Goal: Information Seeking & Learning: Check status

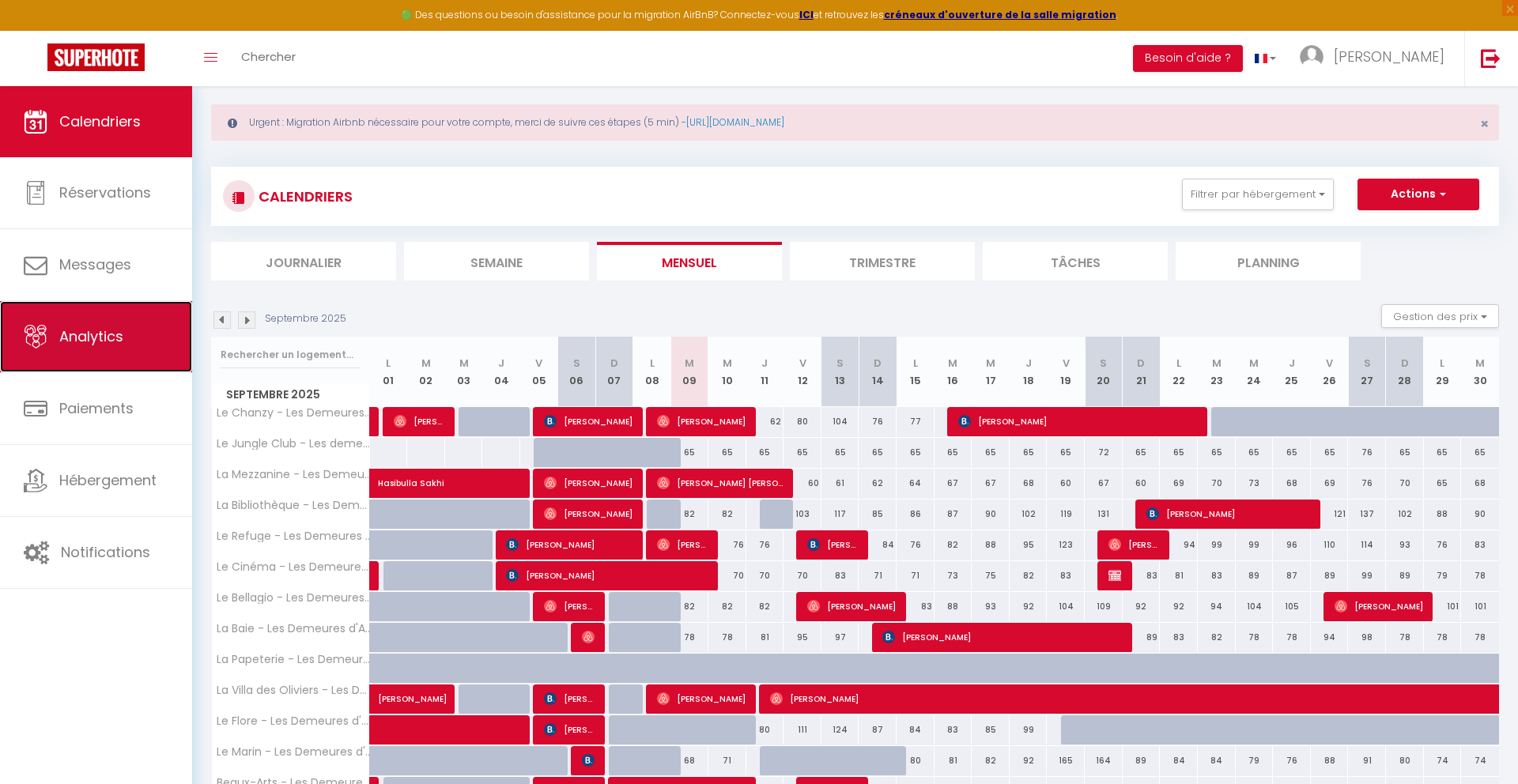
scroll to position [21, 0]
click at [84, 335] on span "Analytics" at bounding box center [91, 336] width 64 height 20
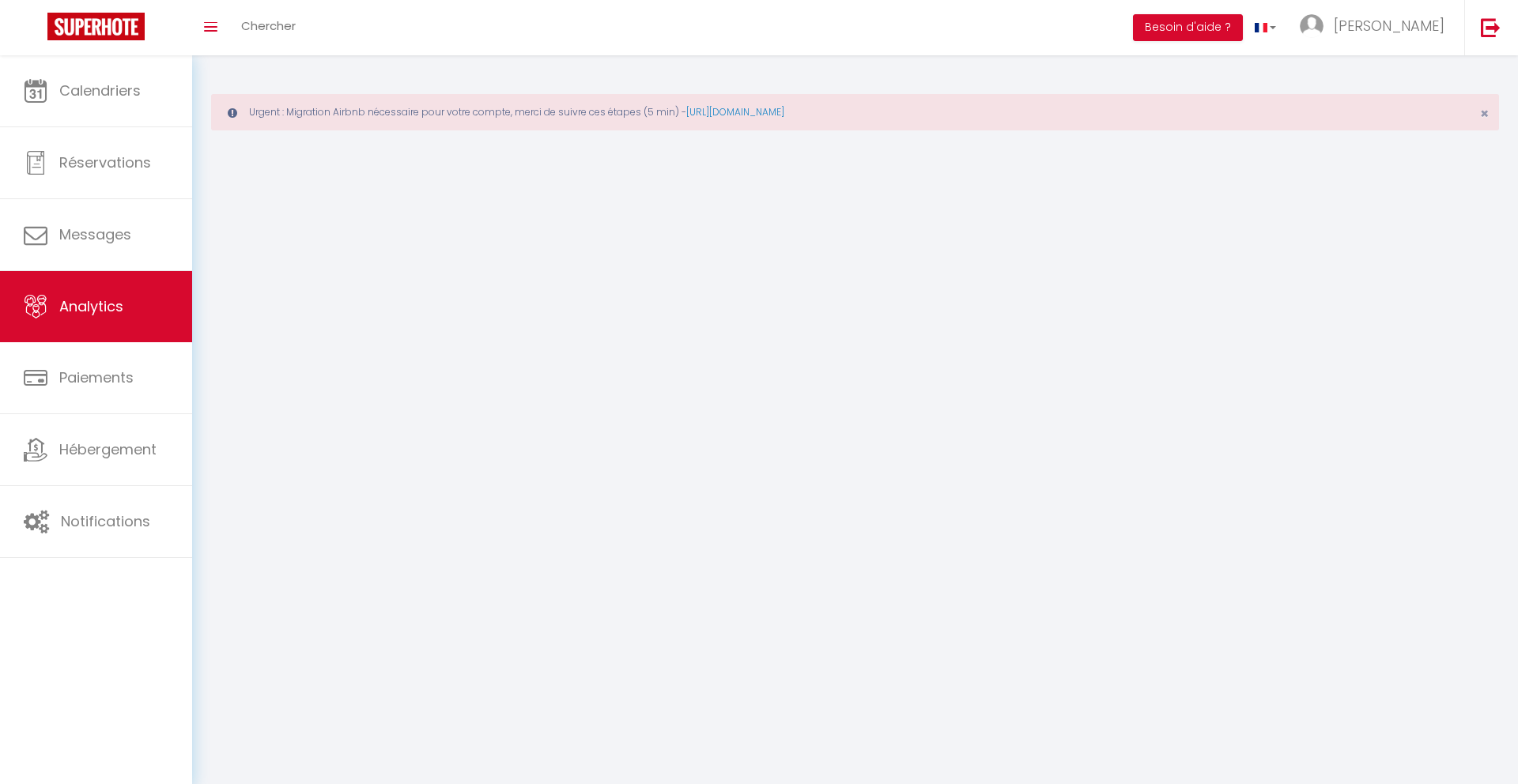
select select "2025"
select select "9"
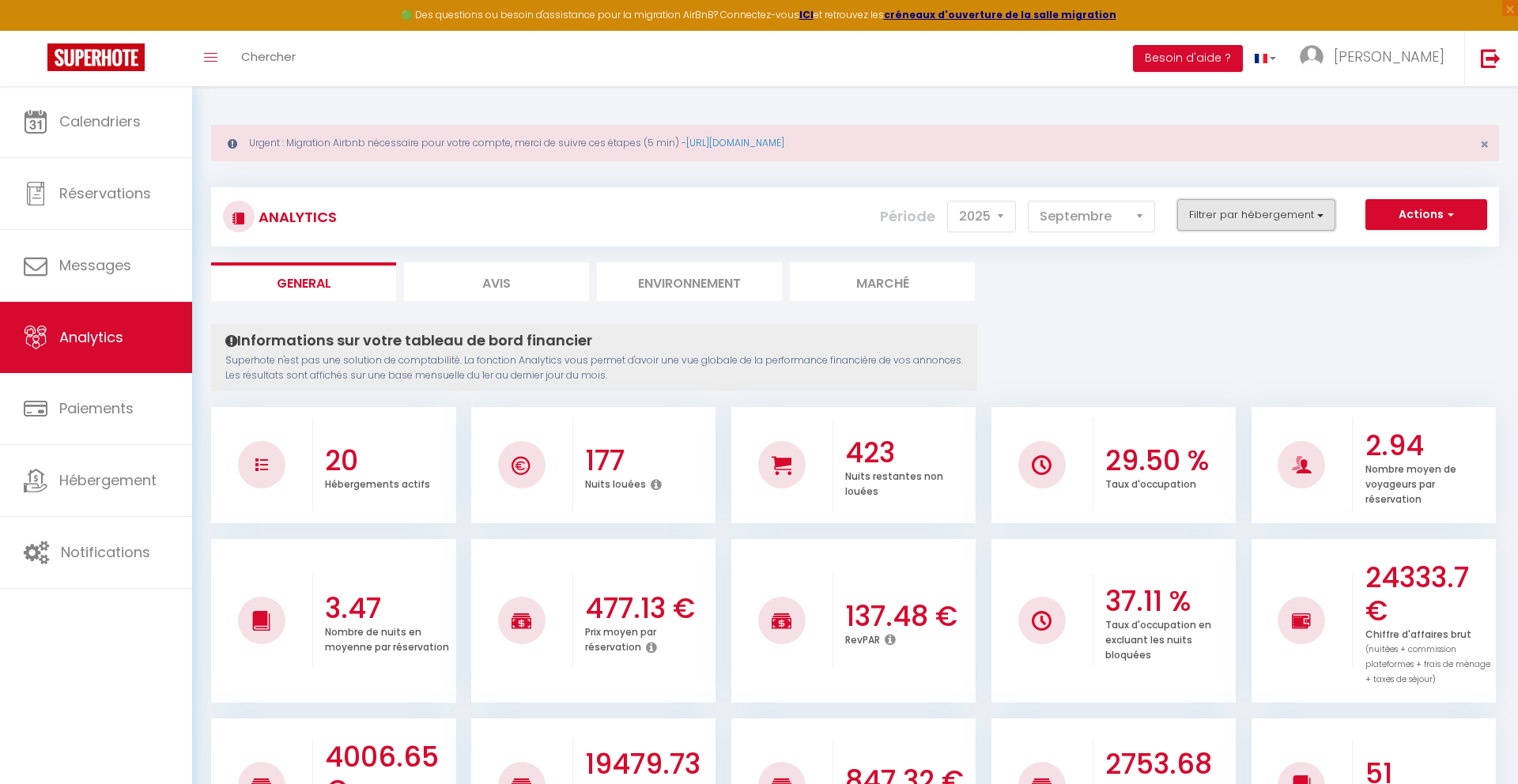
click at [1234, 215] on button "Filtrer par hébergement" at bounding box center [1256, 215] width 158 height 31
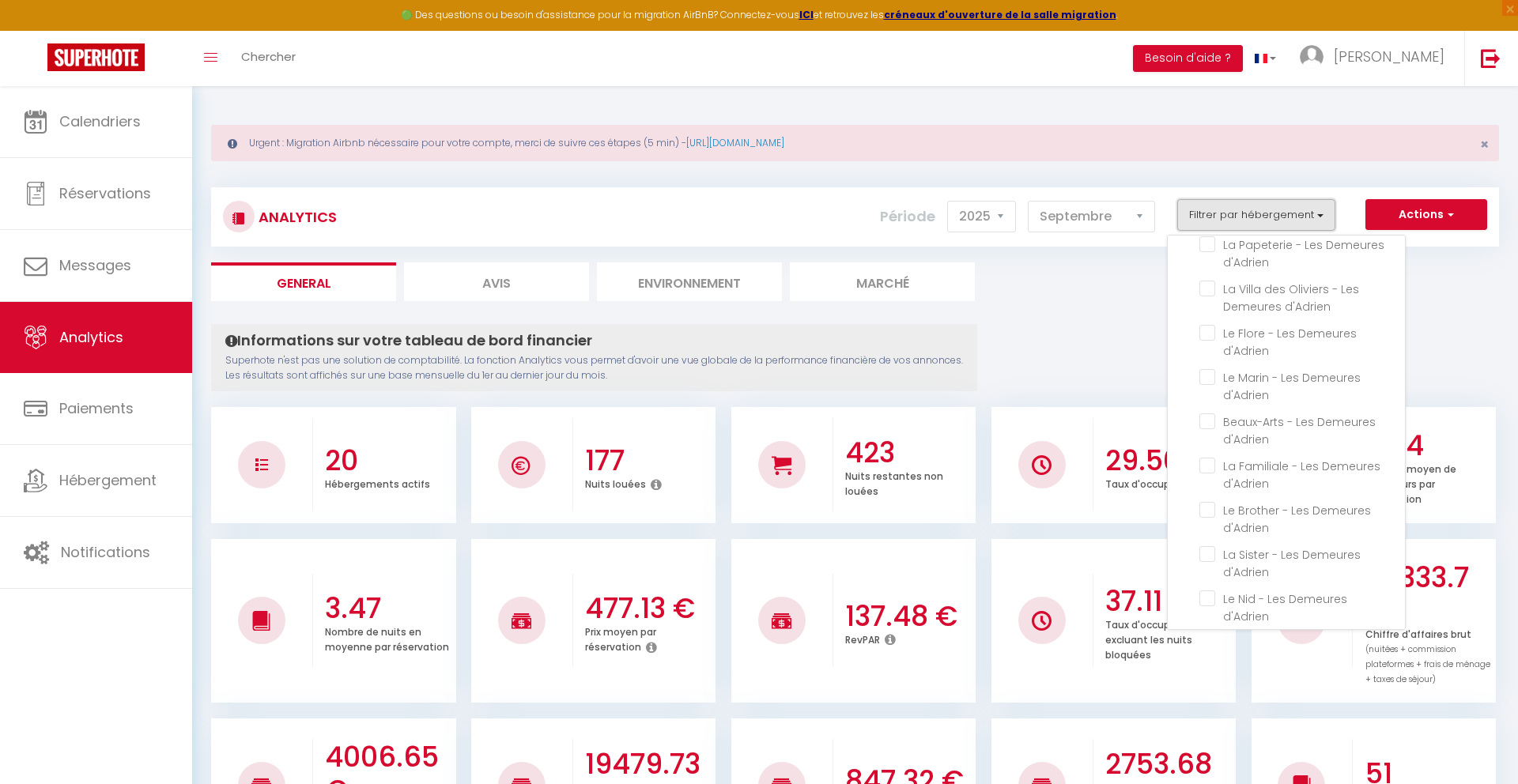
scroll to position [345, 0]
click at [1210, 602] on d\'Adrien "checkbox" at bounding box center [1303, 598] width 206 height 16
checkbox d\'Adrien "true"
checkbox d\'Adrien "false"
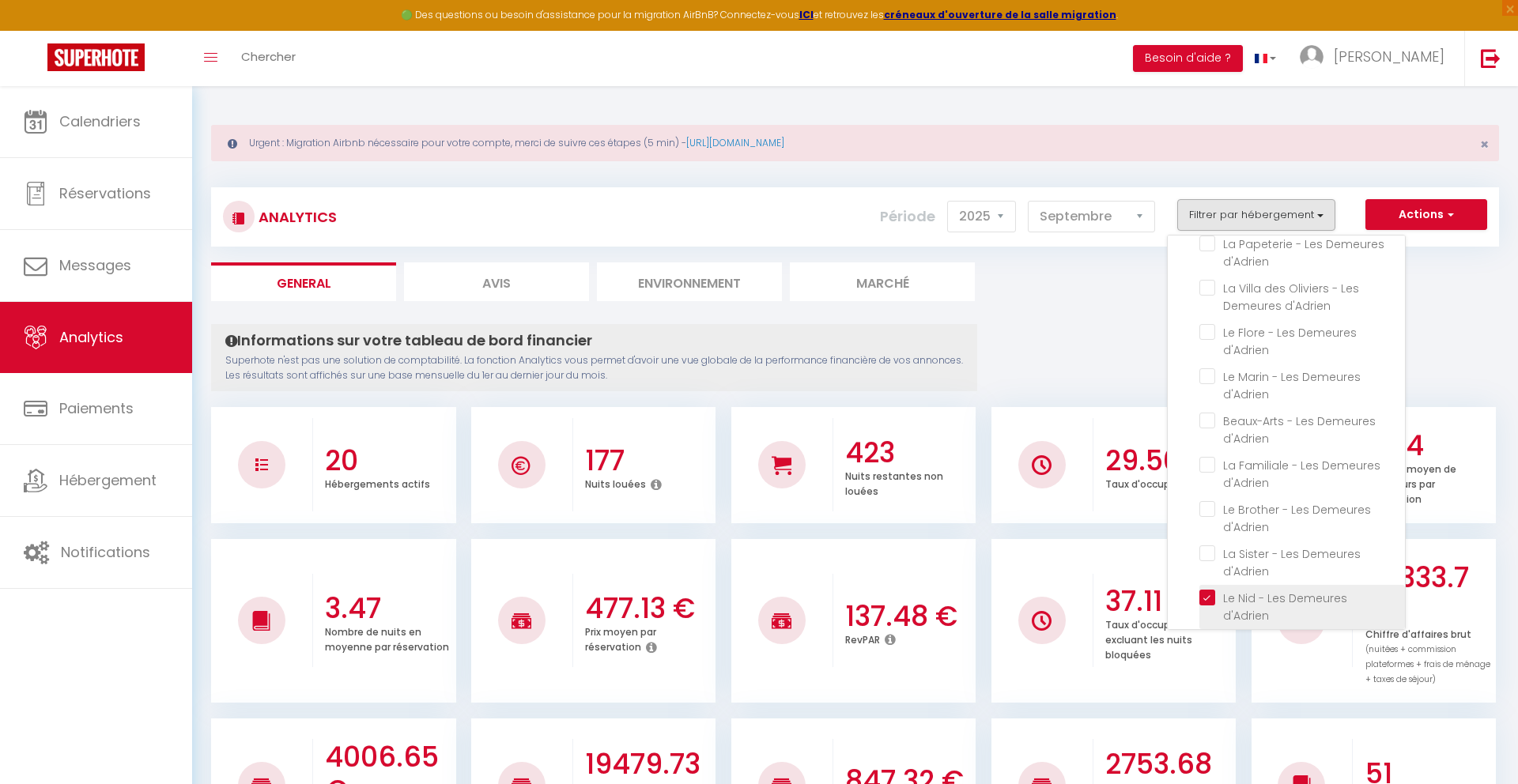
checkbox d\'Adrien "false"
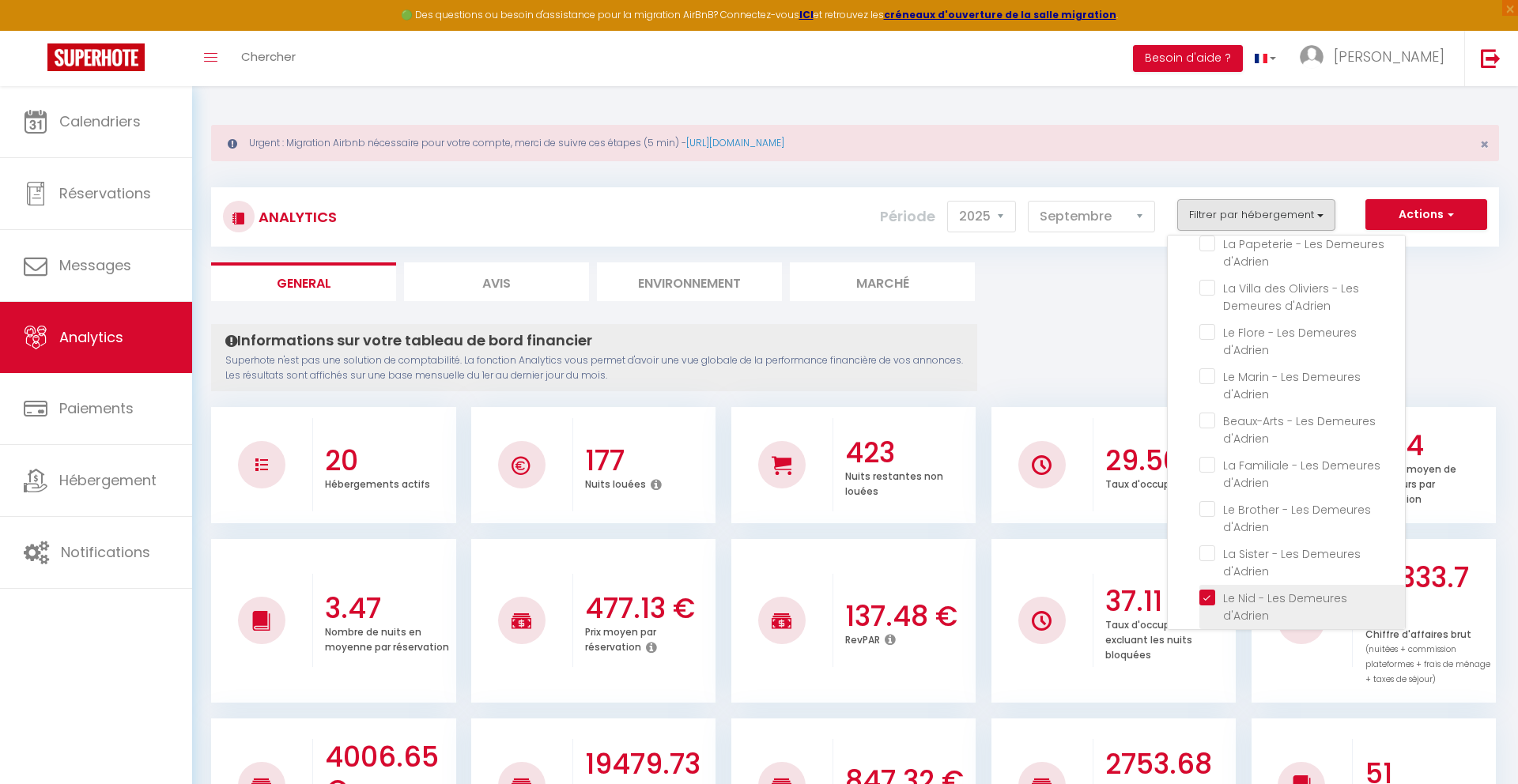
checkbox d\'Adrien "false"
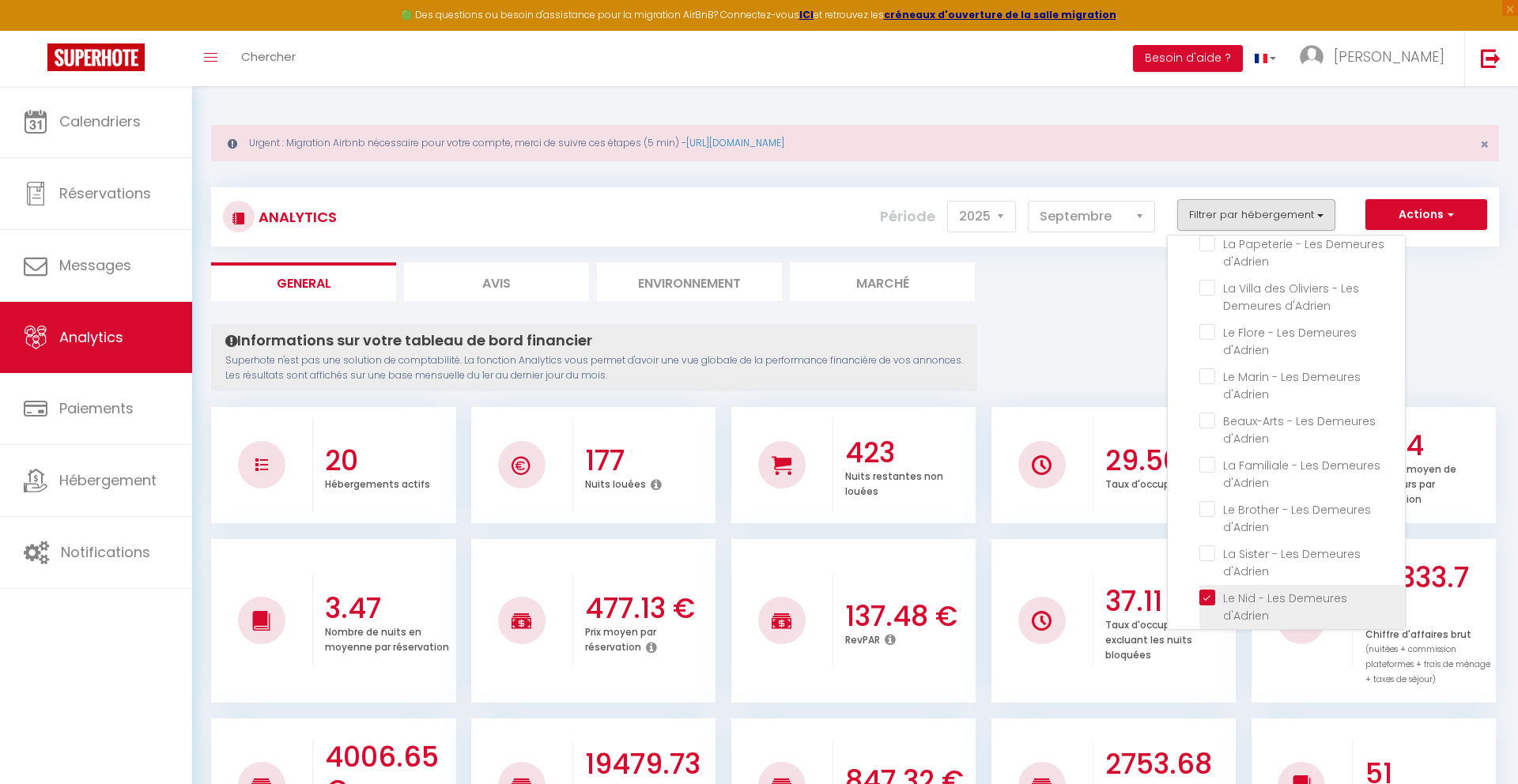
checkbox d\'Adrien "false"
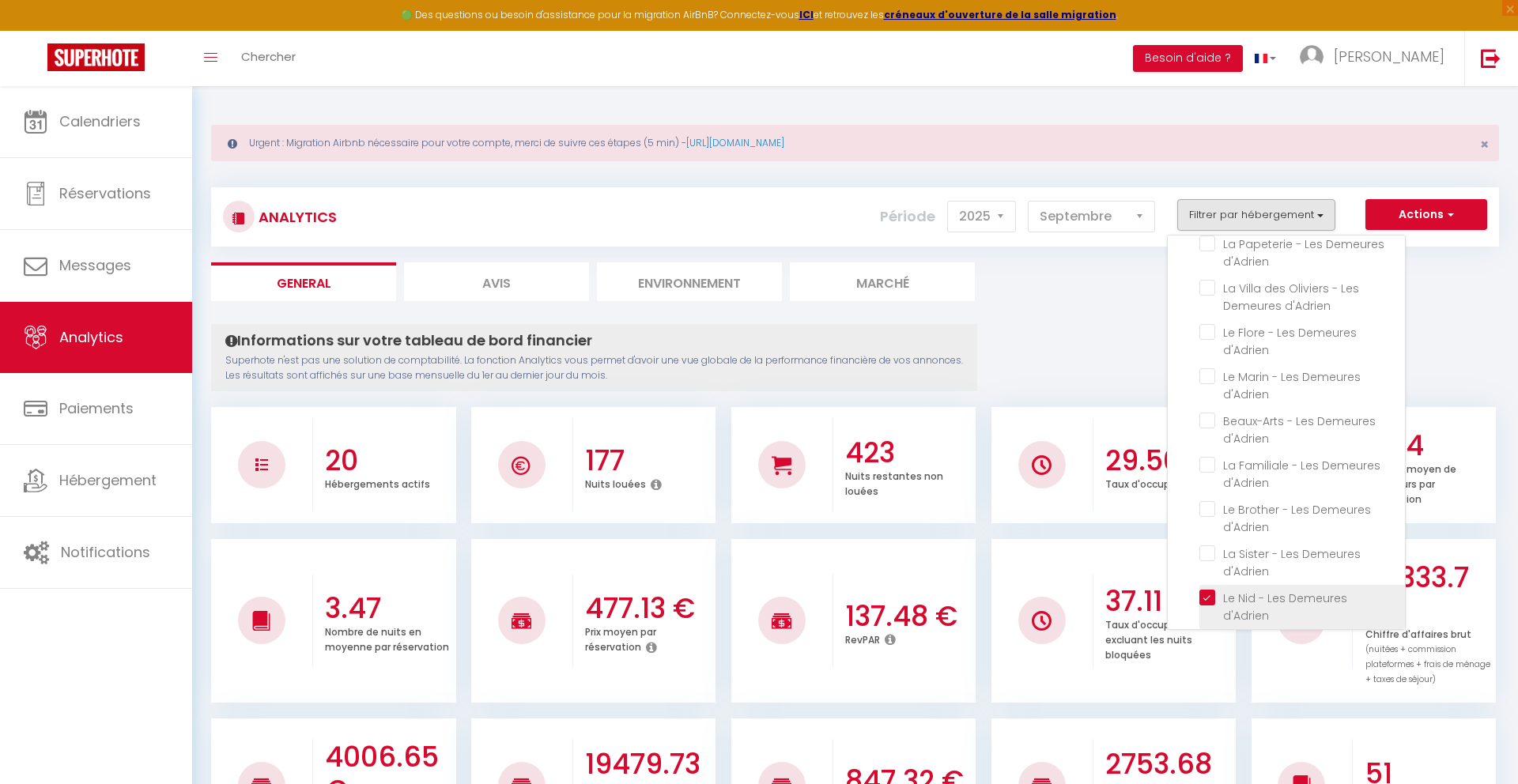
checkbox d’Adrien "false"
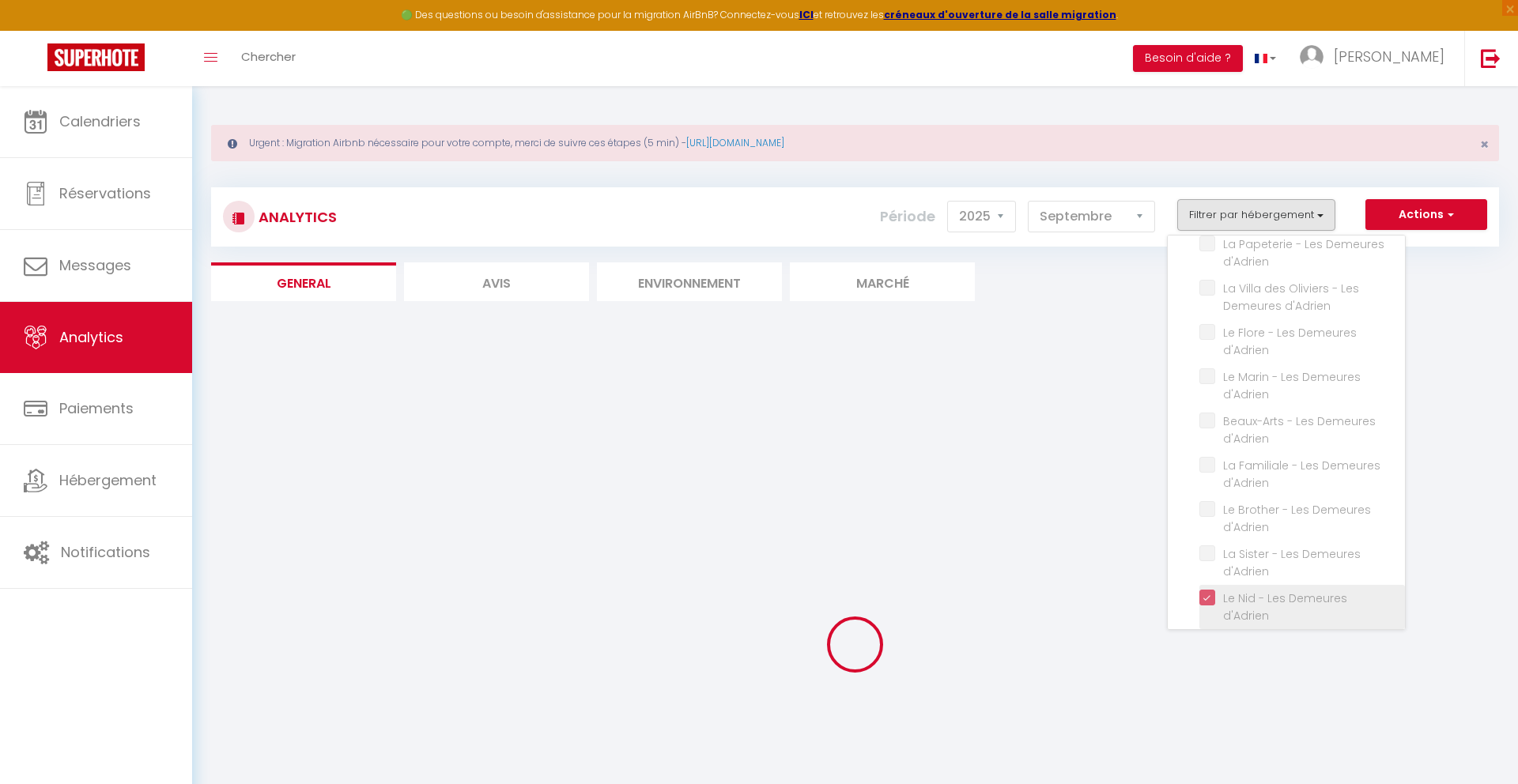
checkbox d\'Adrien "false"
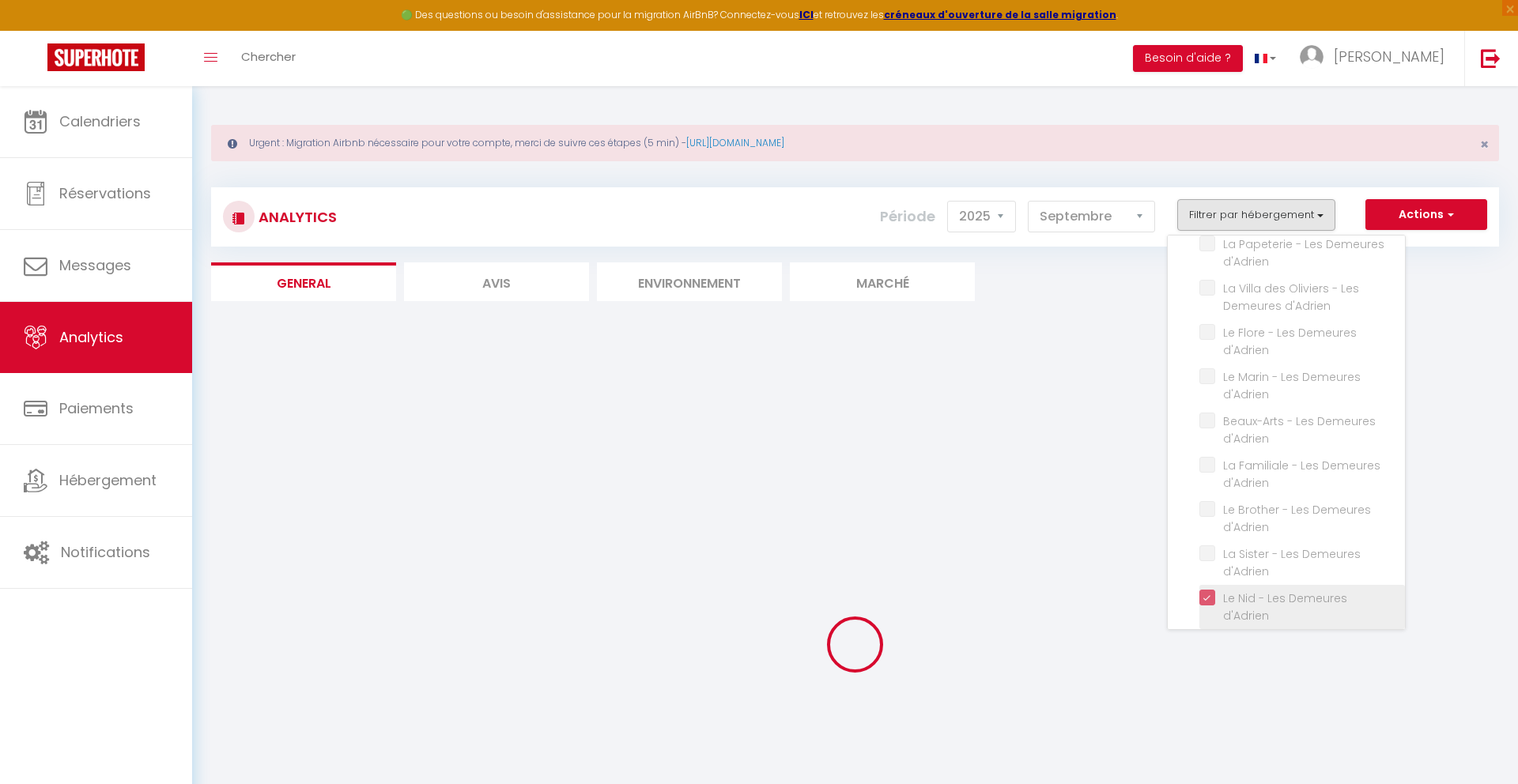
checkbox d\'Adrien "false"
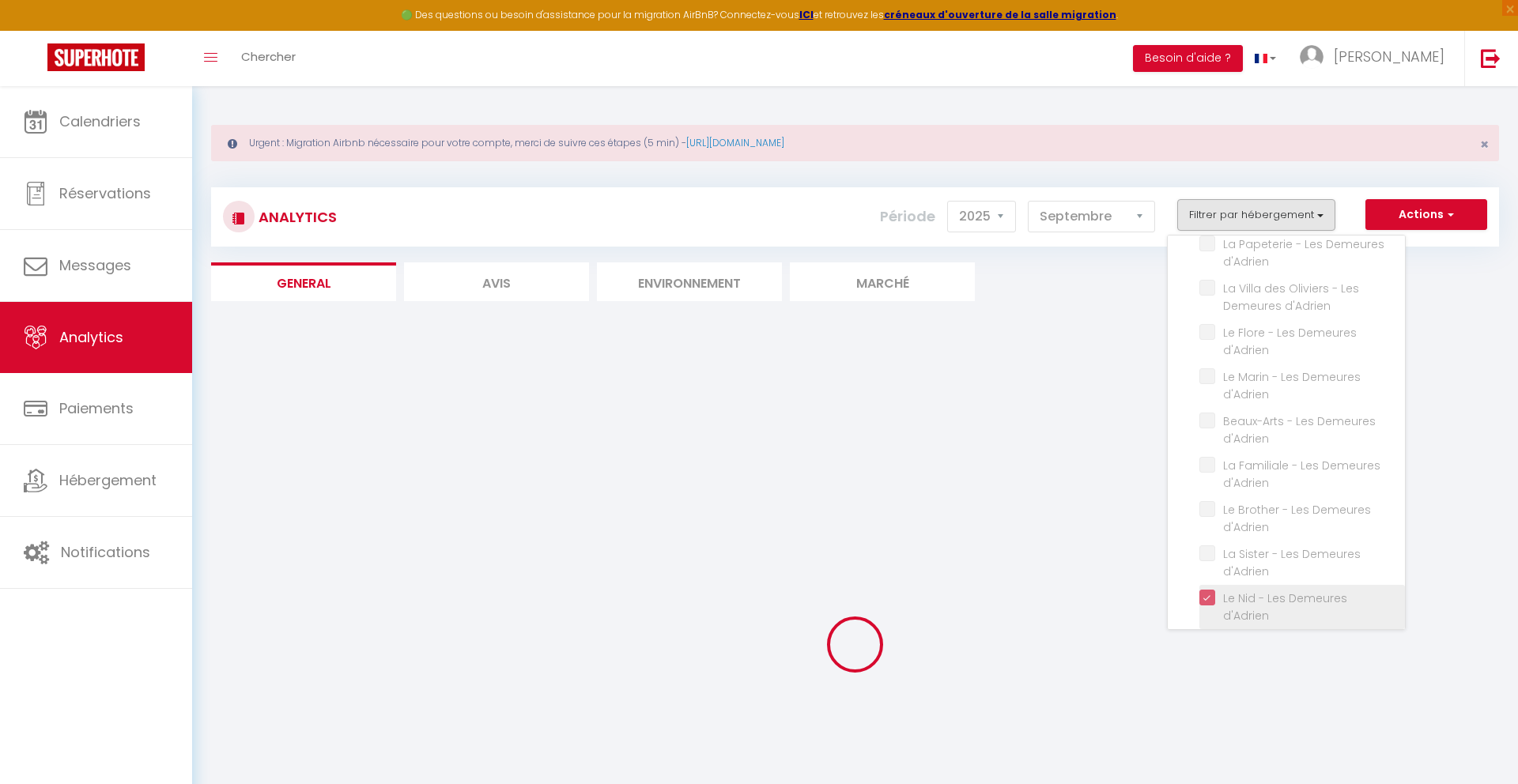
checkbox d\'Adrien "false"
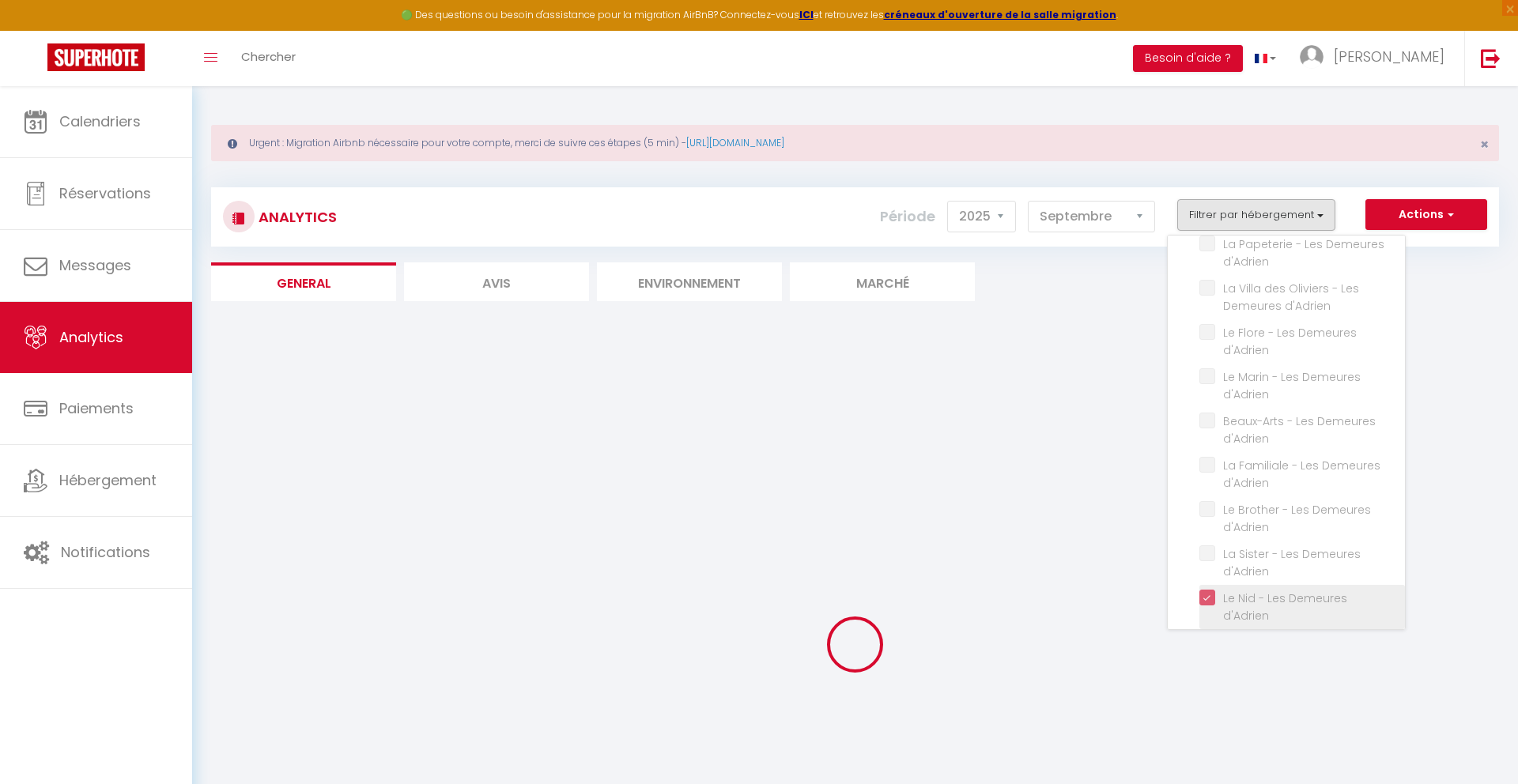
checkbox d\'Adrien "false"
checkbox d’Adrien "false"
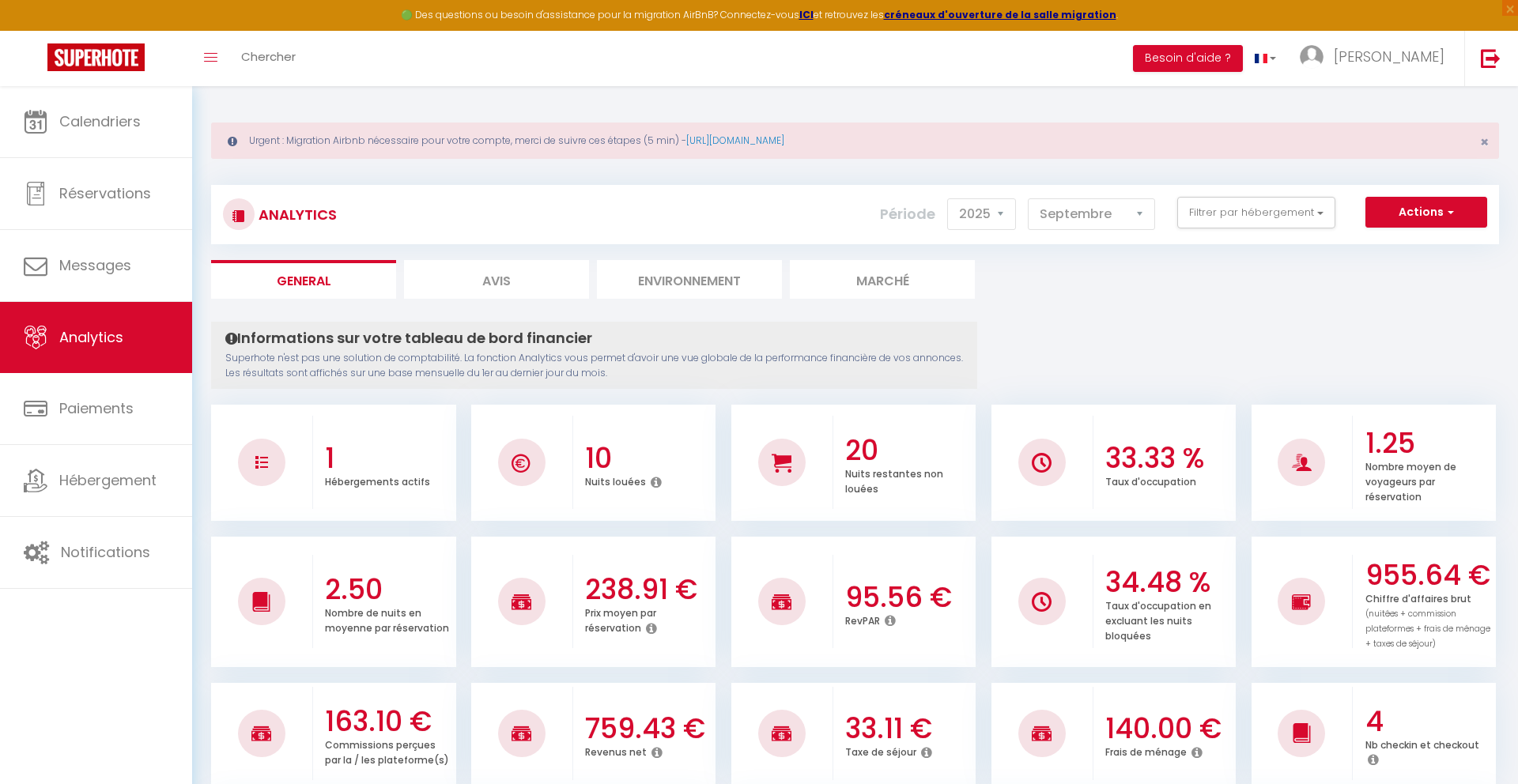
scroll to position [0, 0]
